Goal: Information Seeking & Learning: Learn about a topic

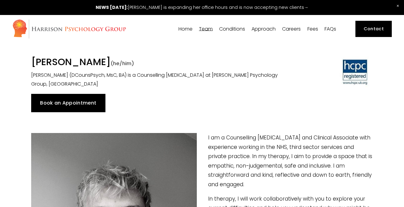
click at [0, 0] on span "Our Team" at bounding box center [0, 0] width 0 height 0
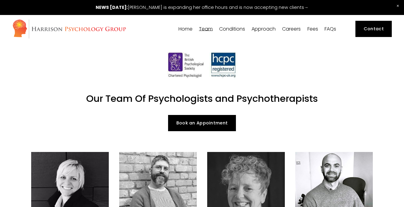
click at [0, 0] on span "[PERSON_NAME]" at bounding box center [0, 0] width 0 height 0
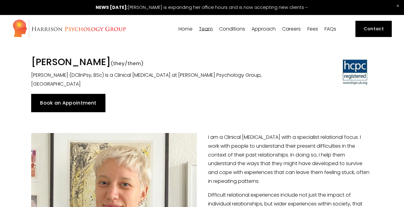
click at [0, 0] on span "[PERSON_NAME]" at bounding box center [0, 0] width 0 height 0
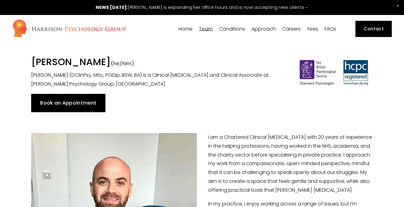
click at [0, 0] on span "[PERSON_NAME]" at bounding box center [0, 0] width 0 height 0
